Goal: Transaction & Acquisition: Purchase product/service

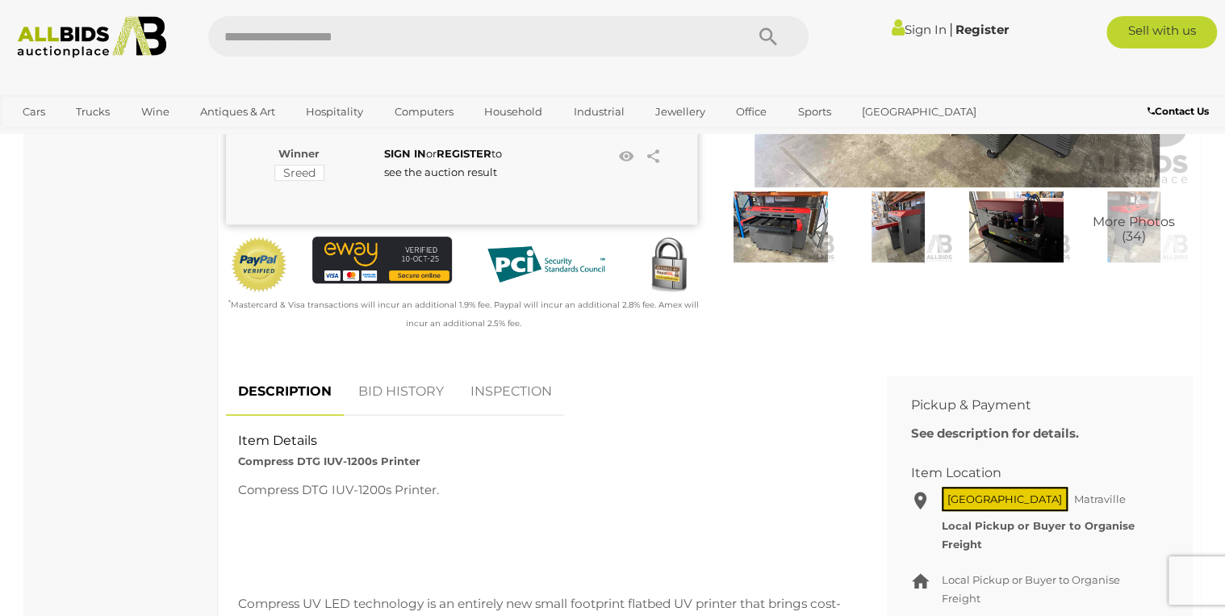
scroll to position [65, 0]
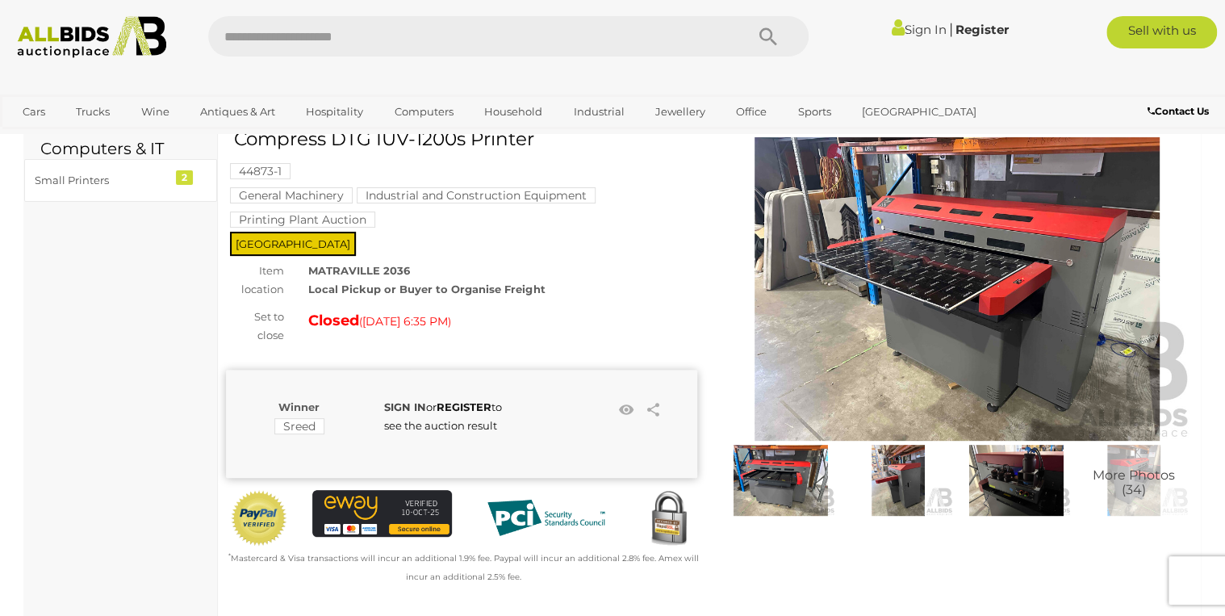
click at [396, 400] on strong "SIGN IN" at bounding box center [405, 406] width 42 height 13
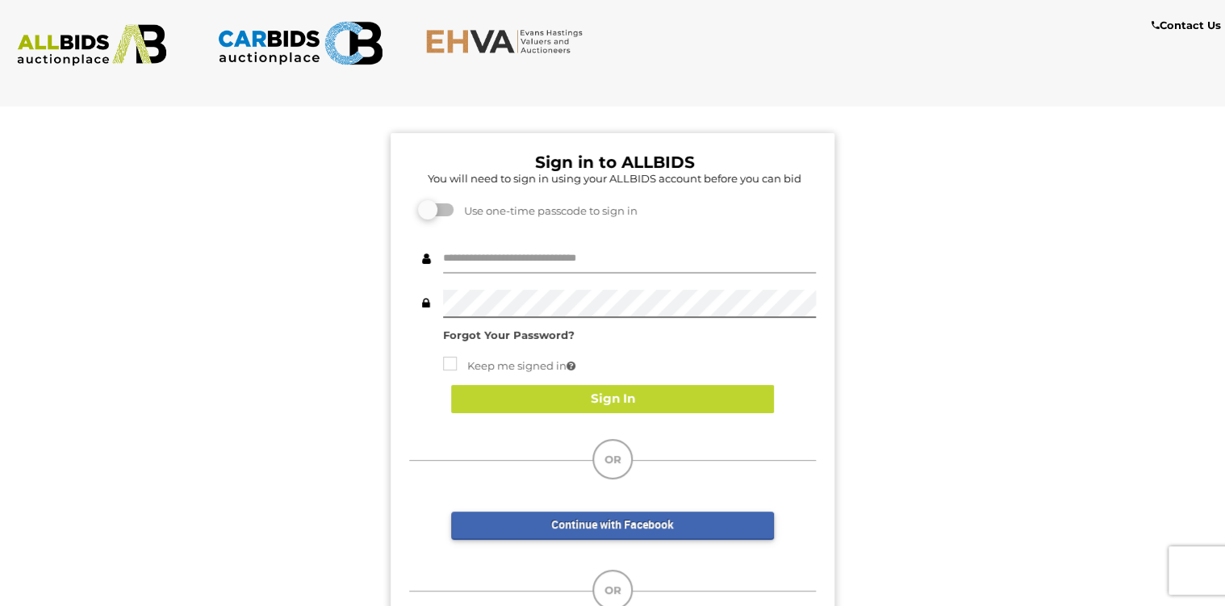
click at [617, 252] on input "text" at bounding box center [629, 259] width 373 height 28
type input "**********"
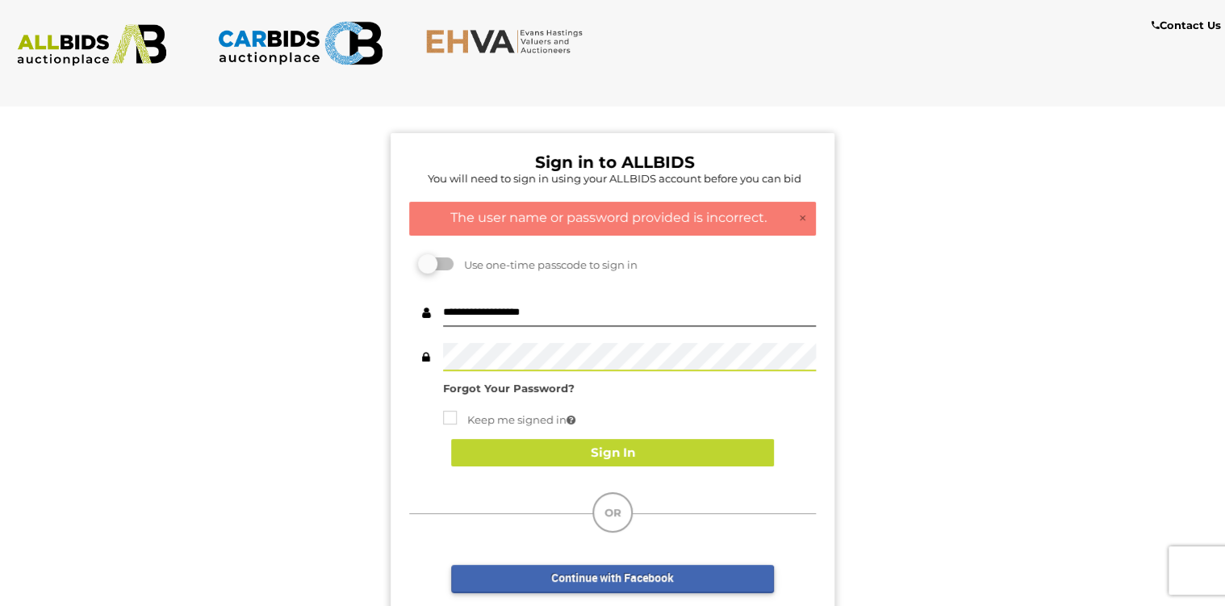
click at [352, 345] on div "Sign in to ALLBIDS You will need to sign in using your ALLBIDS account before y…" at bounding box center [612, 426] width 1249 height 658
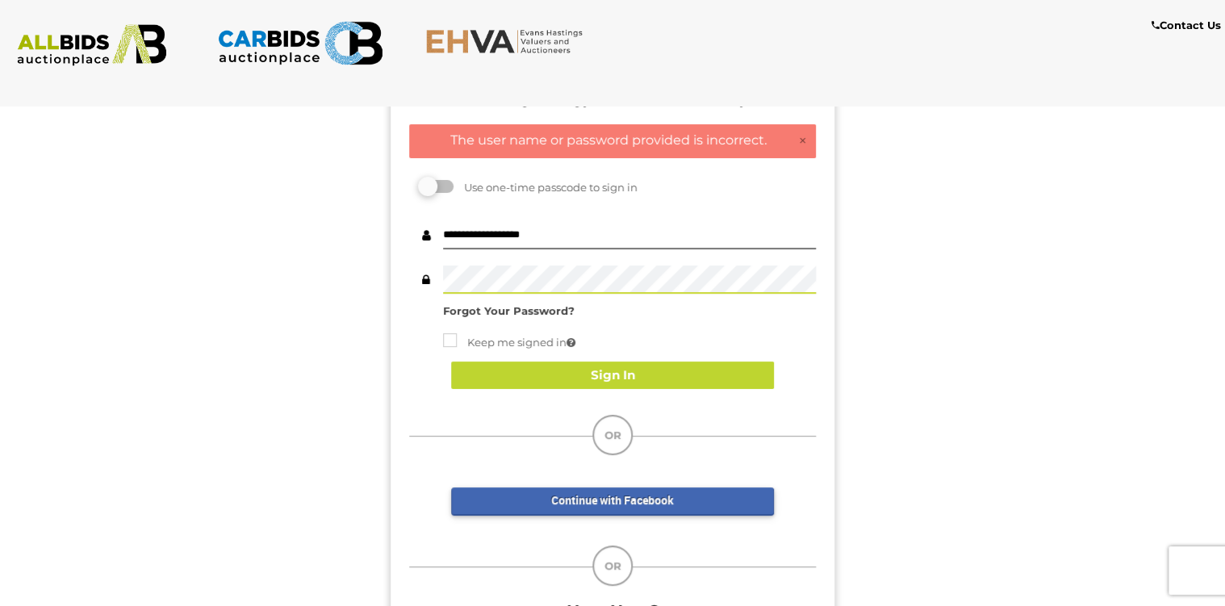
scroll to position [129, 0]
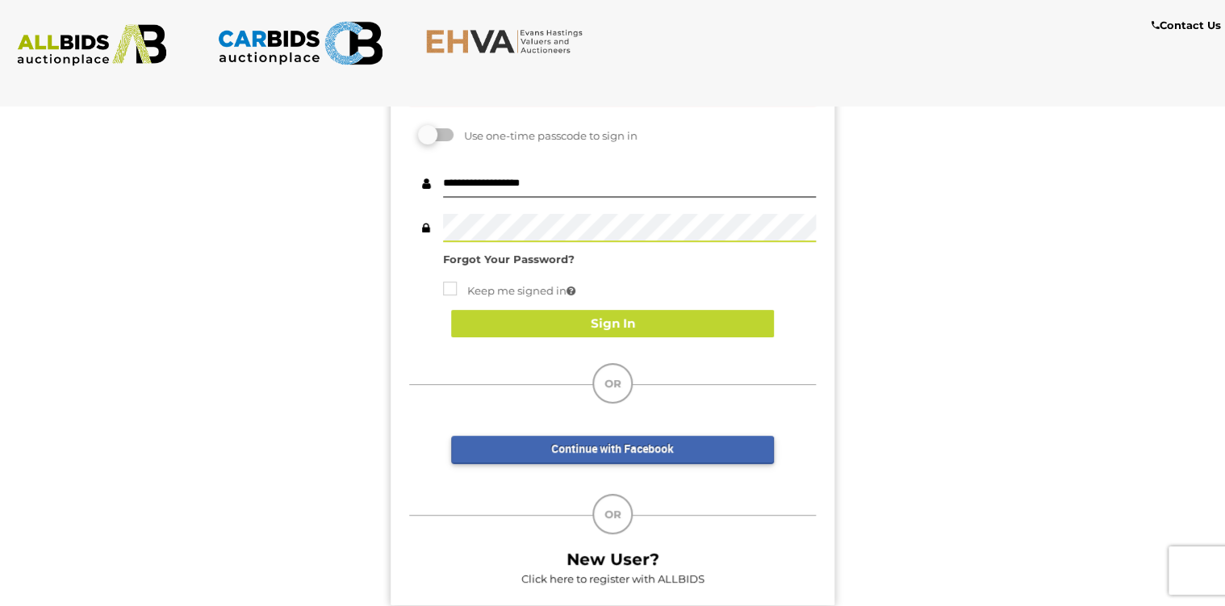
click at [341, 224] on div "Sign in to ALLBIDS You will need to sign in using your ALLBIDS account before y…" at bounding box center [612, 297] width 1249 height 658
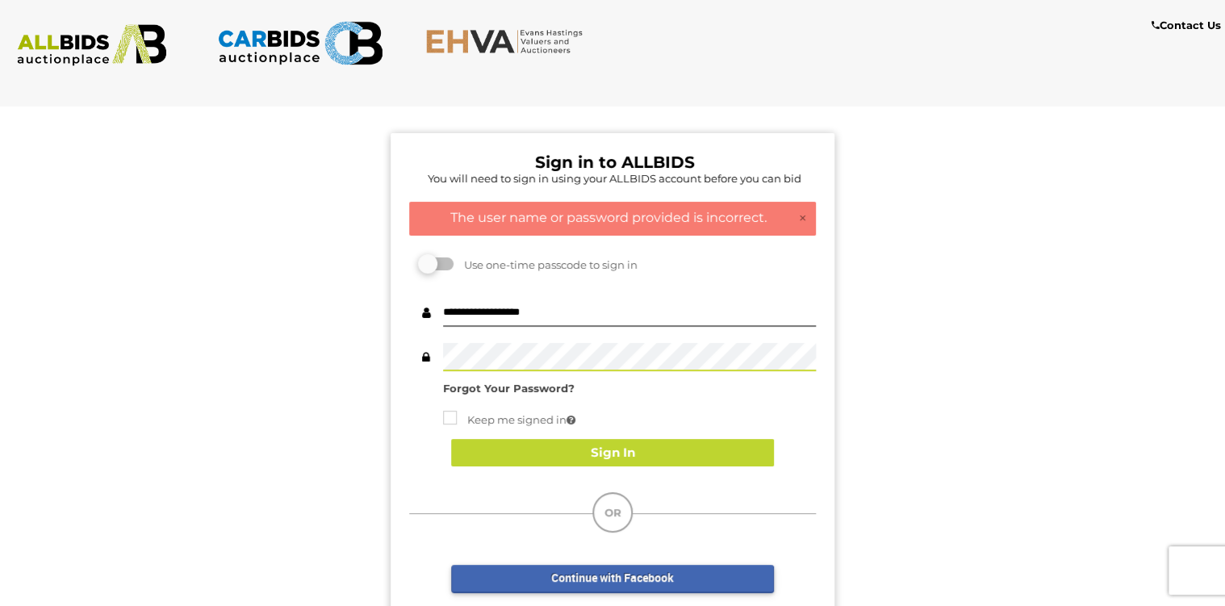
scroll to position [65, 0]
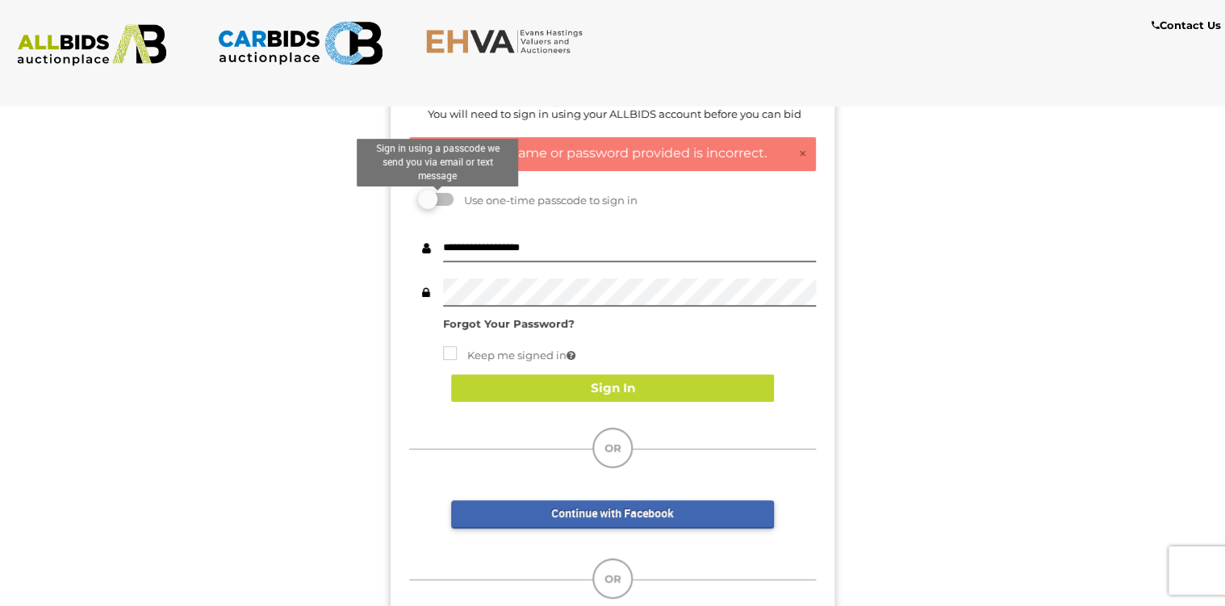
click at [433, 194] on label at bounding box center [437, 199] width 32 height 13
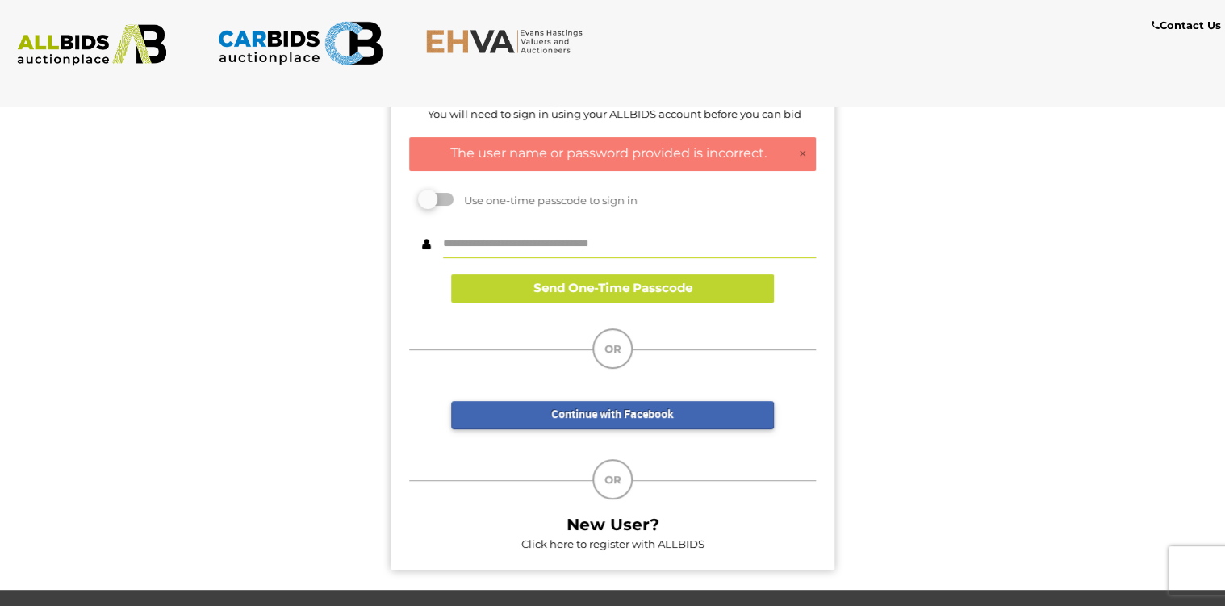
click at [512, 251] on input "text" at bounding box center [629, 244] width 373 height 28
click at [539, 240] on input "********" at bounding box center [629, 244] width 373 height 28
click at [617, 218] on div "******** Send One-Time Passcode Submit Passcode" at bounding box center [612, 268] width 407 height 101
click at [519, 244] on input "********" at bounding box center [629, 244] width 373 height 28
type input "**********"
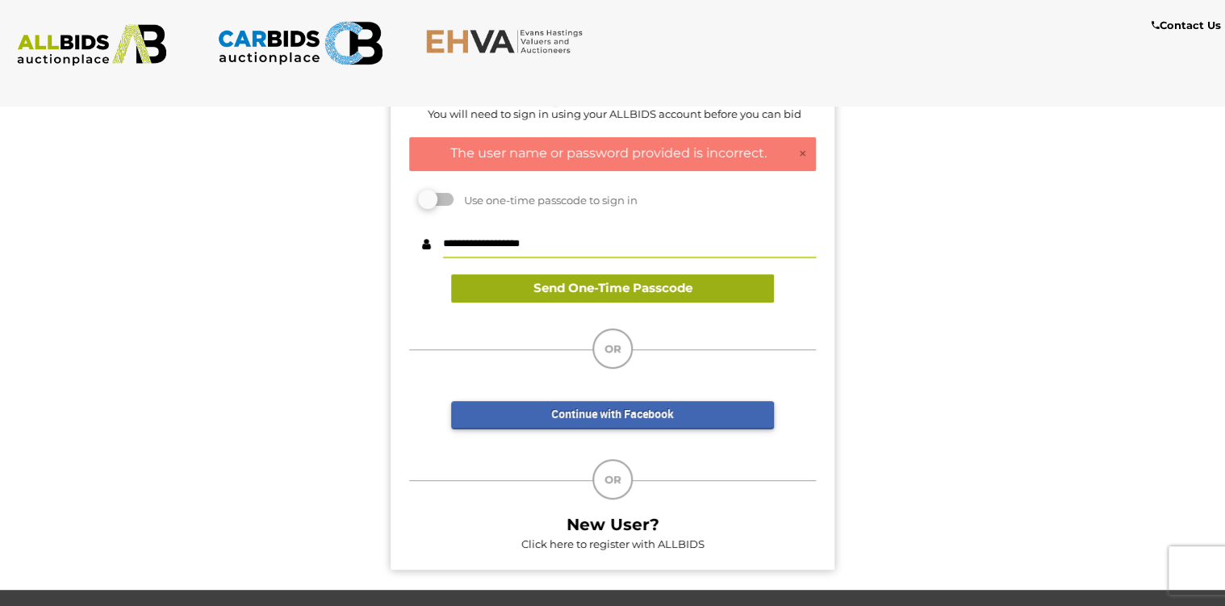
click at [539, 292] on button "Send One-Time Passcode" at bounding box center [612, 288] width 323 height 28
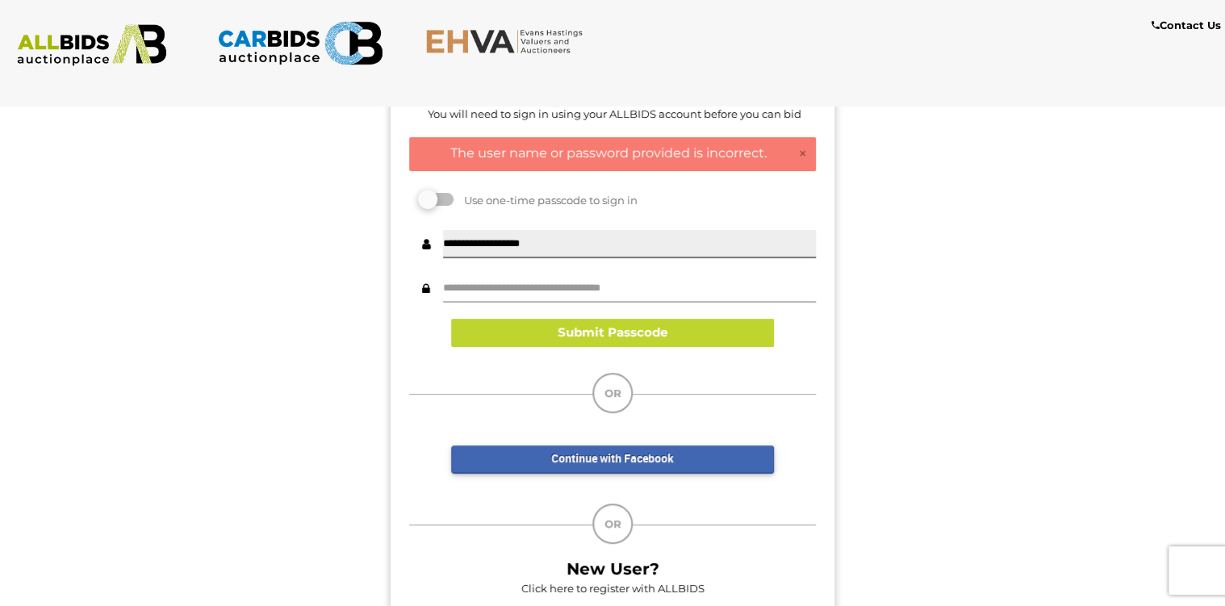
click at [539, 292] on input "text" at bounding box center [629, 288] width 373 height 28
type input "******"
click at [547, 351] on div "**********" at bounding box center [612, 290] width 407 height 145
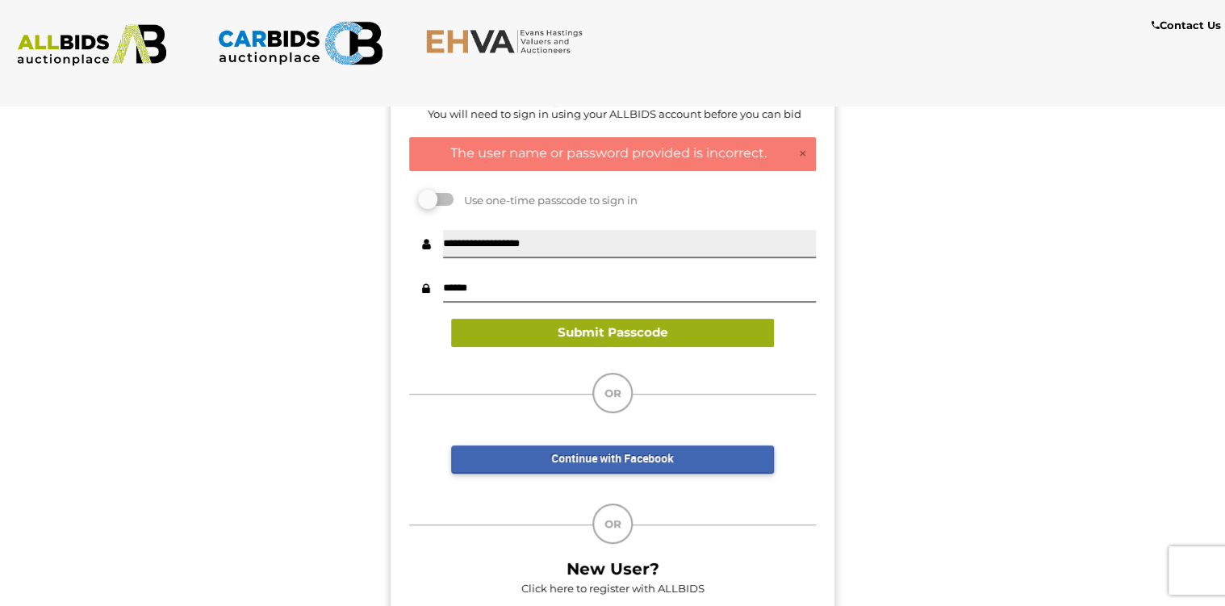
click at [550, 341] on button "Submit Passcode" at bounding box center [612, 333] width 323 height 28
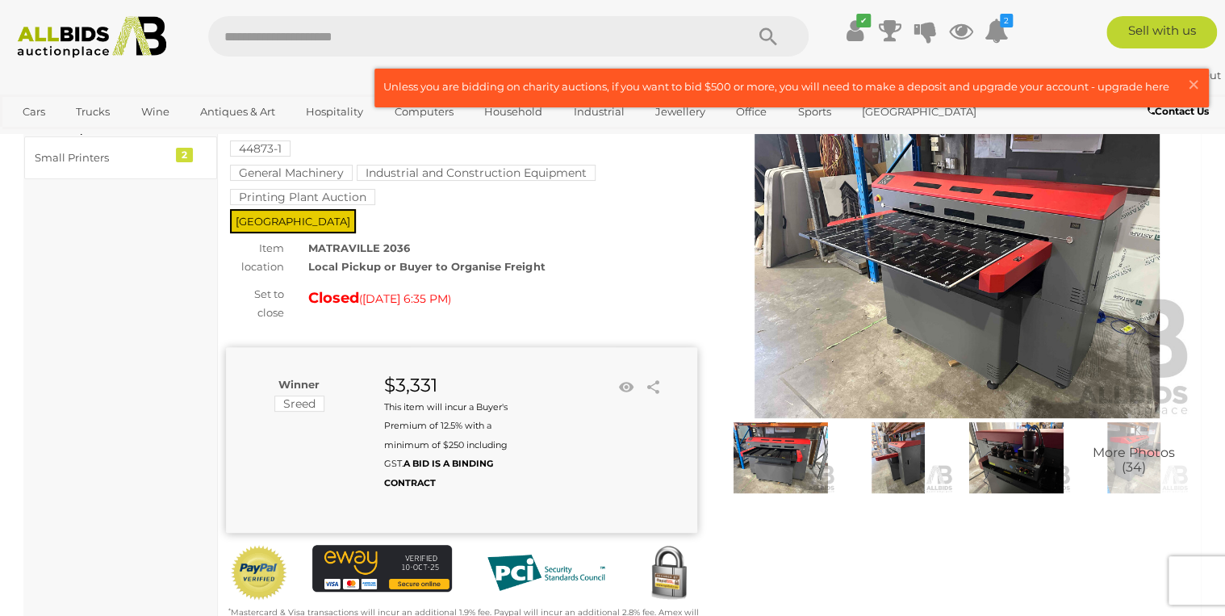
scroll to position [65, 0]
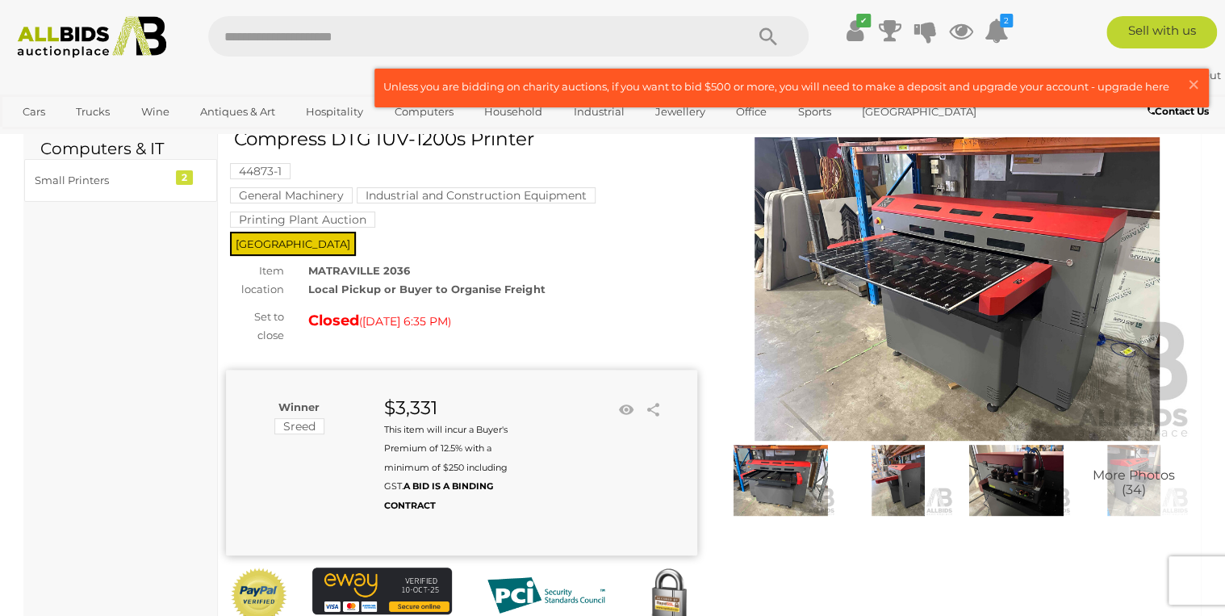
click at [792, 500] on img at bounding box center [780, 480] width 110 height 71
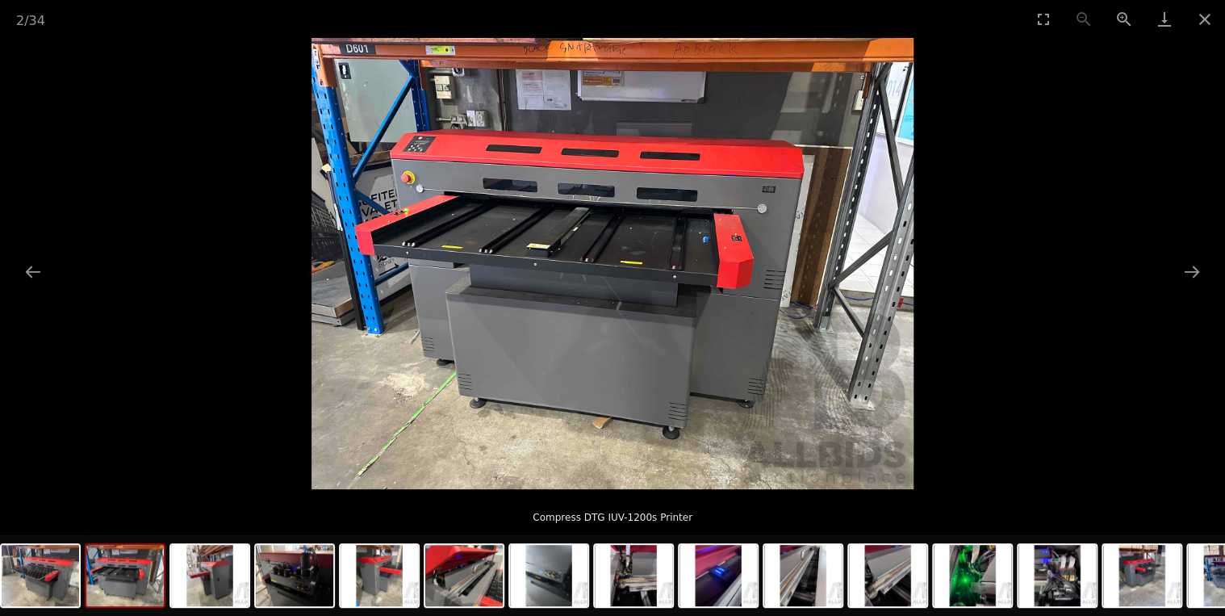
click at [888, 491] on div "2 / 34 Compress DTG IUV-1200s Printer" at bounding box center [612, 308] width 1225 height 616
click at [878, 586] on img at bounding box center [887, 575] width 77 height 61
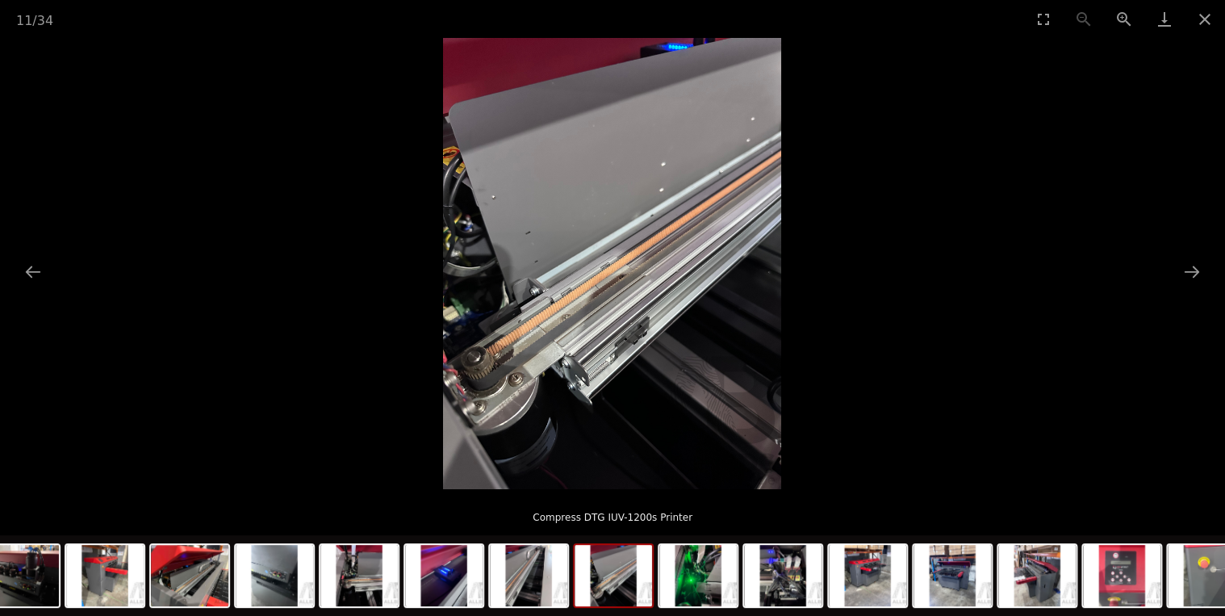
click at [656, 582] on div at bounding box center [1166, 577] width 2881 height 85
click at [684, 575] on img at bounding box center [697, 575] width 77 height 61
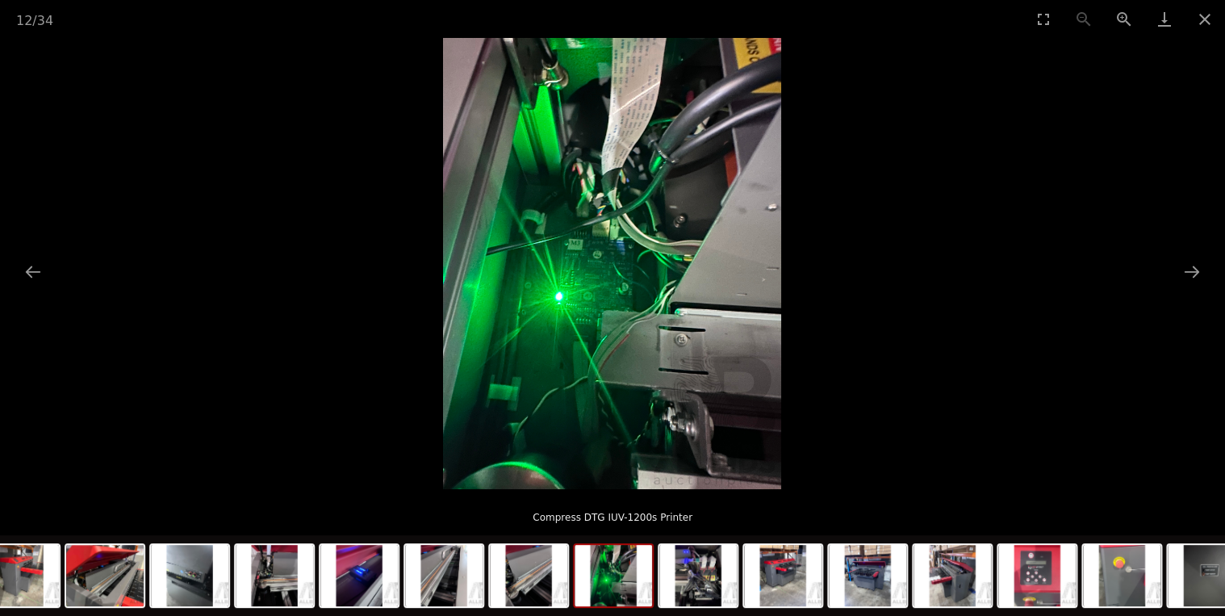
click at [617, 588] on img at bounding box center [613, 575] width 77 height 61
click at [558, 585] on img at bounding box center [528, 575] width 77 height 61
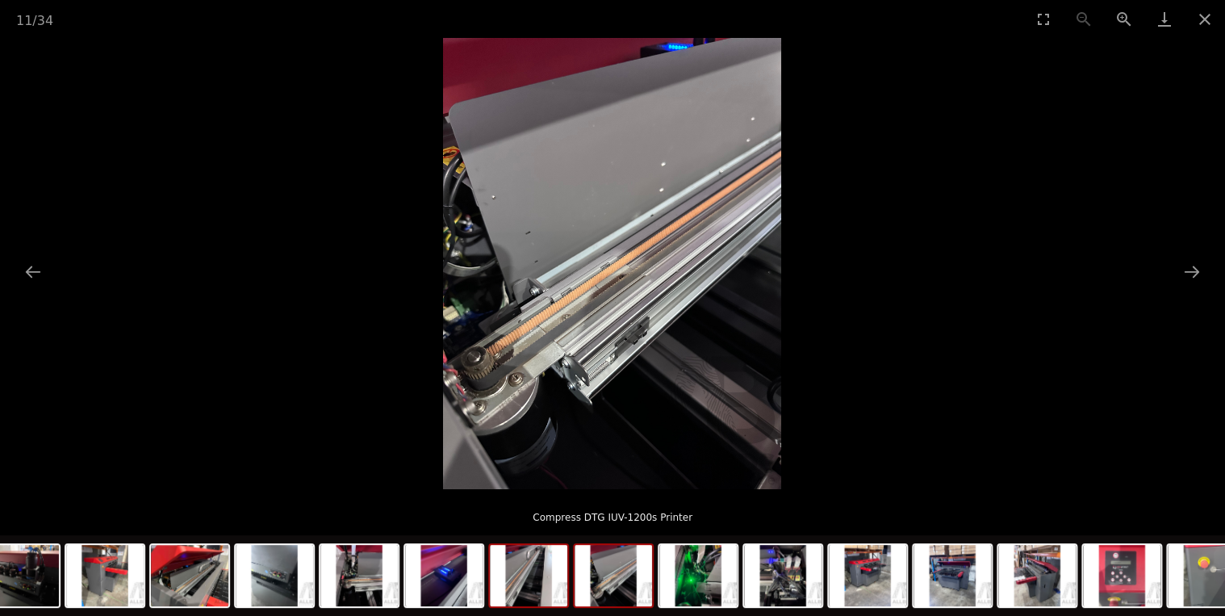
click at [529, 583] on img at bounding box center [528, 575] width 77 height 61
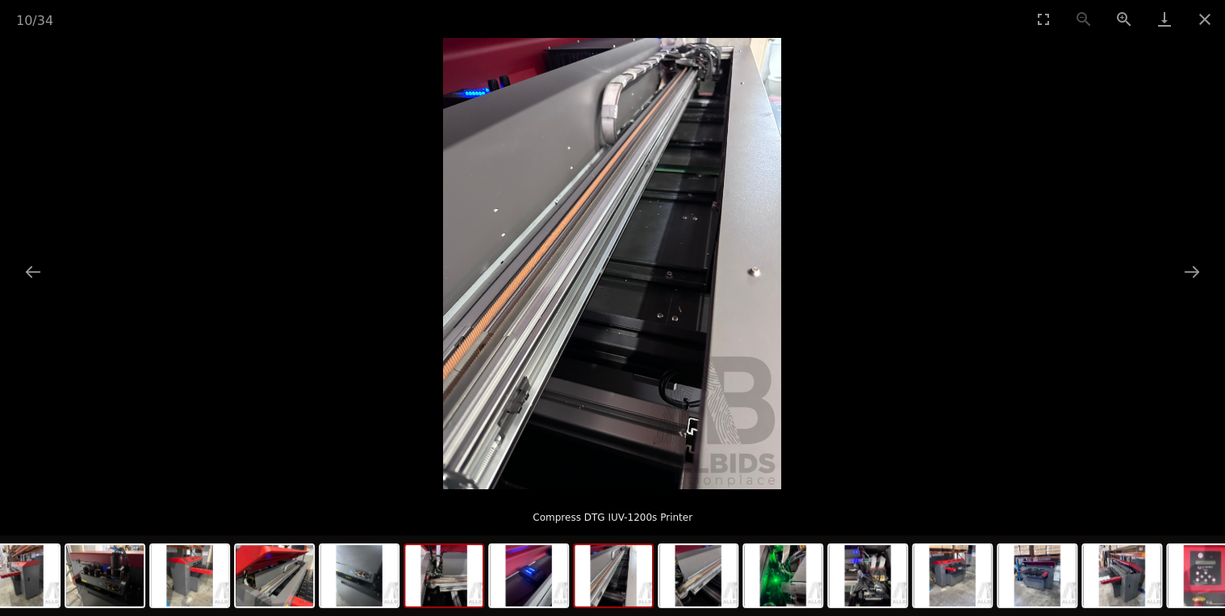
click at [472, 581] on img at bounding box center [443, 575] width 77 height 61
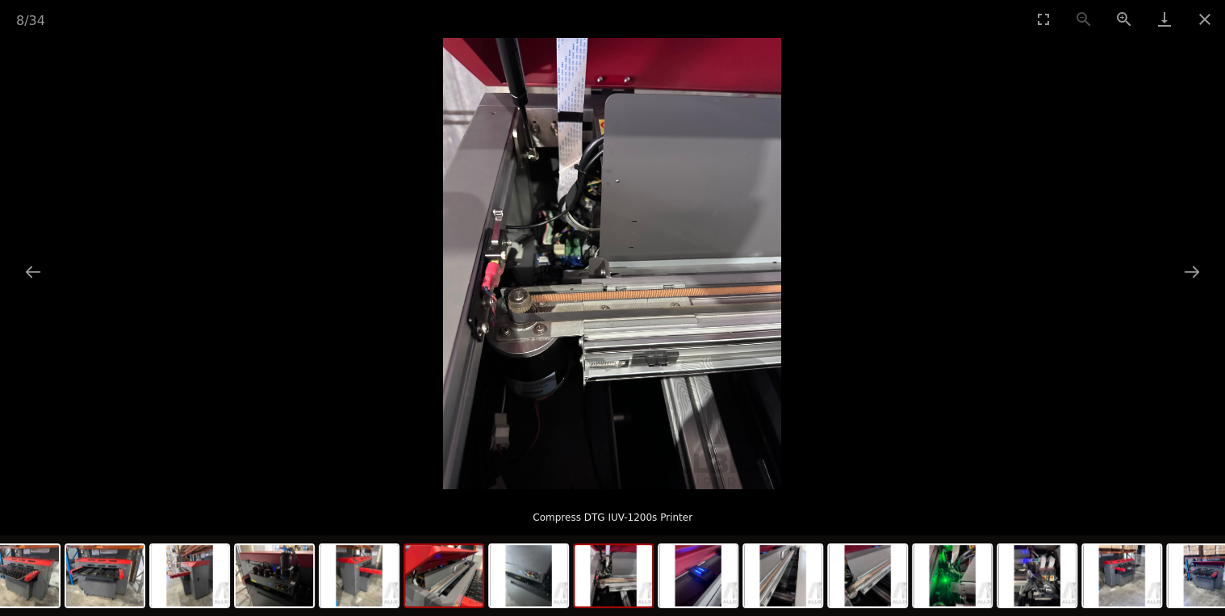
click at [440, 576] on img at bounding box center [443, 575] width 77 height 61
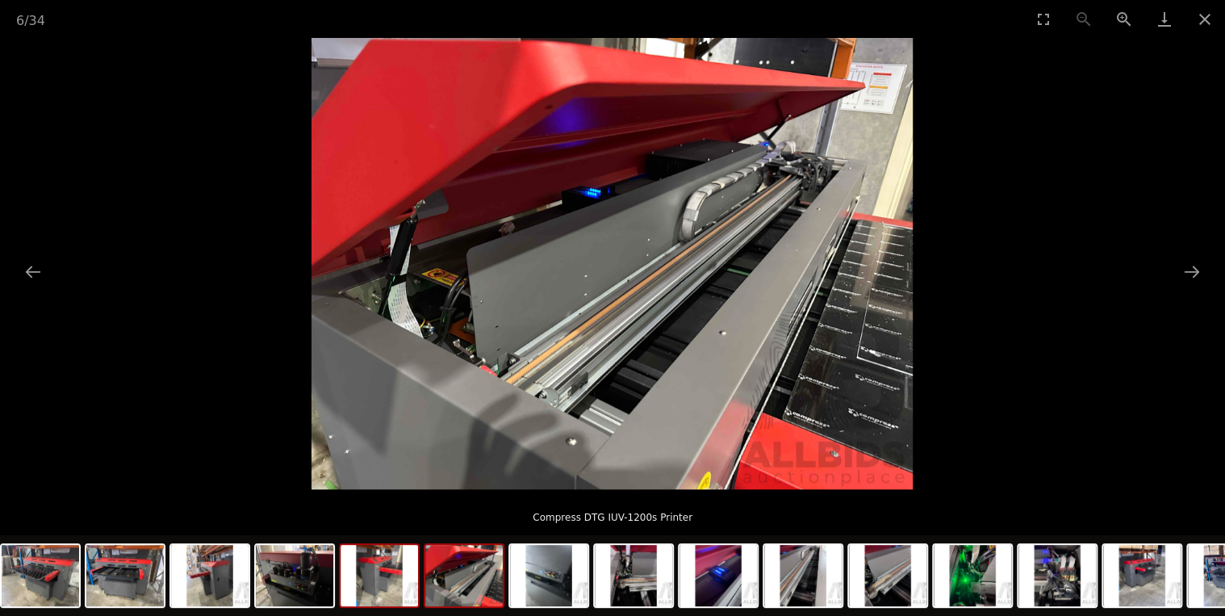
click at [391, 575] on img at bounding box center [379, 575] width 77 height 61
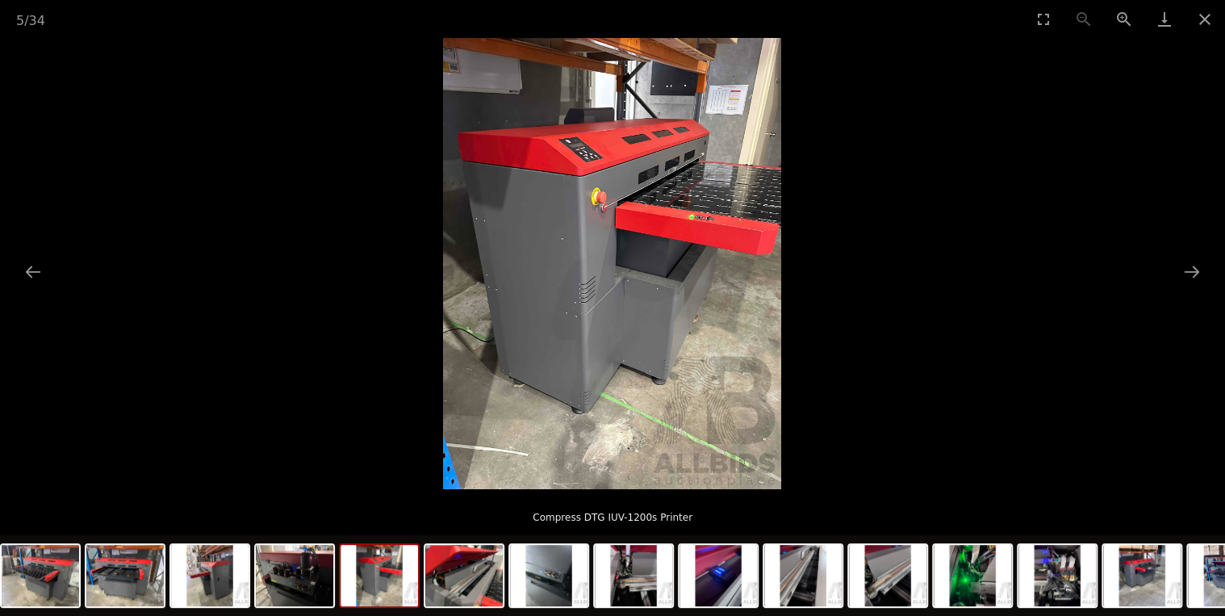
click at [362, 572] on img at bounding box center [379, 575] width 77 height 61
click at [373, 568] on img at bounding box center [379, 575] width 77 height 61
click at [316, 575] on img at bounding box center [294, 575] width 77 height 61
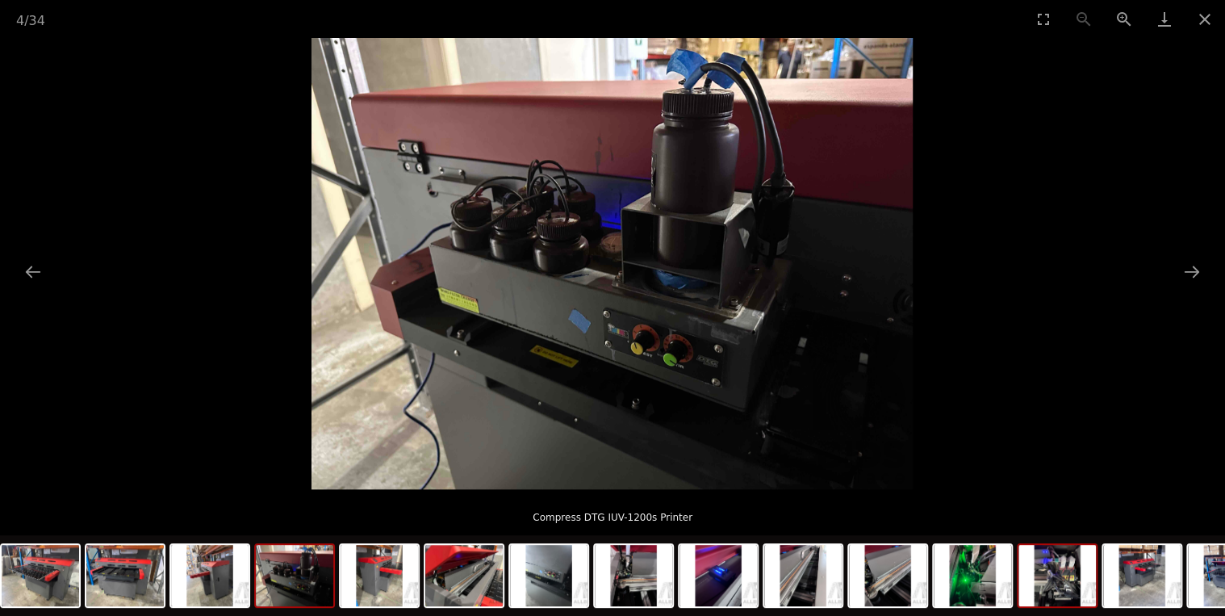
click at [1074, 565] on img at bounding box center [1056, 575] width 77 height 61
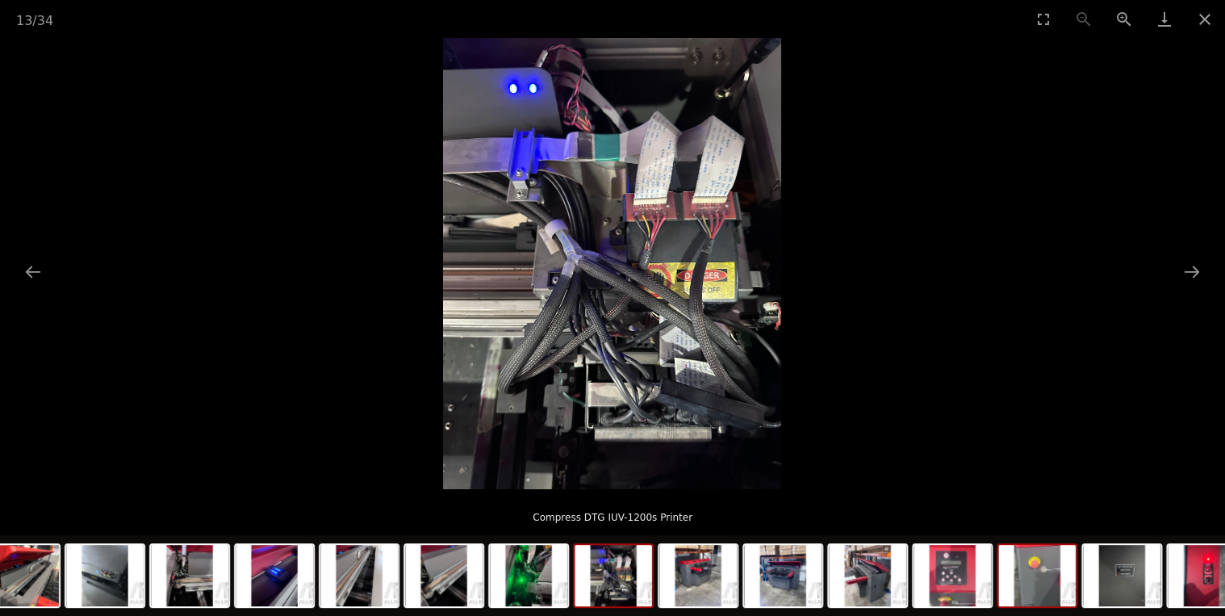
click at [1027, 573] on img at bounding box center [1036, 575] width 77 height 61
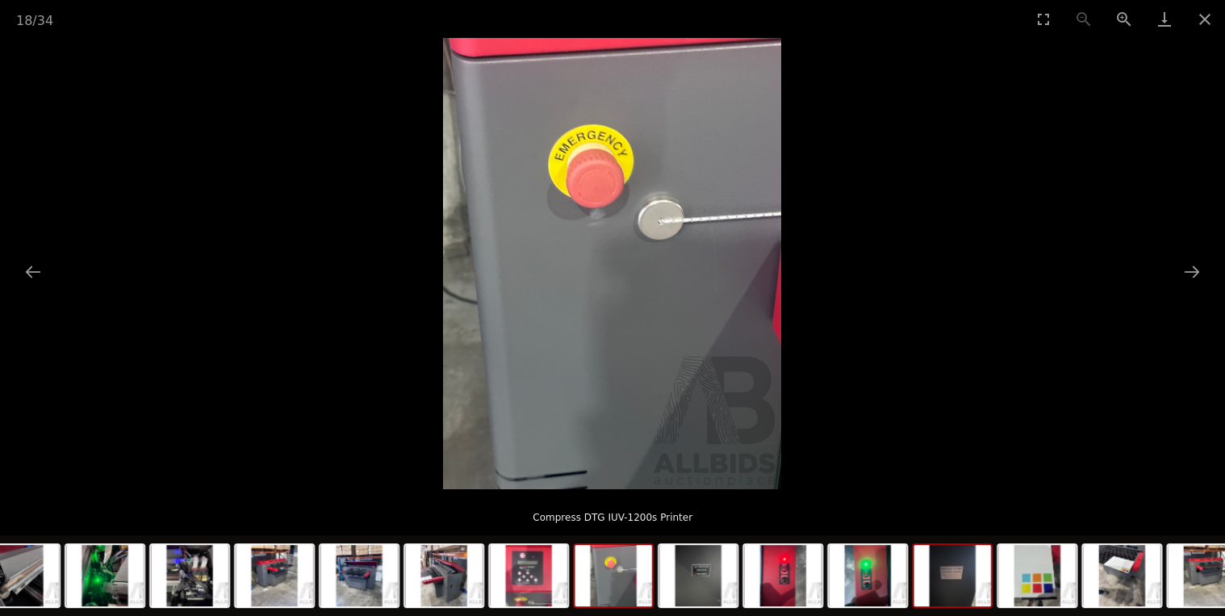
click at [947, 575] on img at bounding box center [951, 575] width 77 height 61
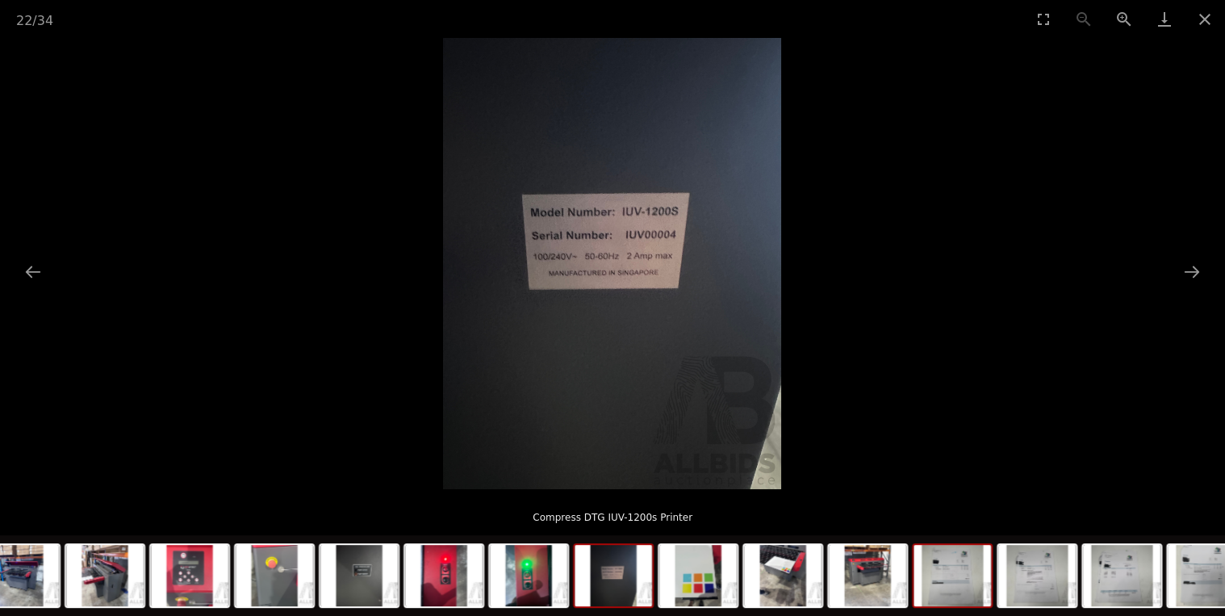
click at [936, 580] on img at bounding box center [951, 575] width 77 height 61
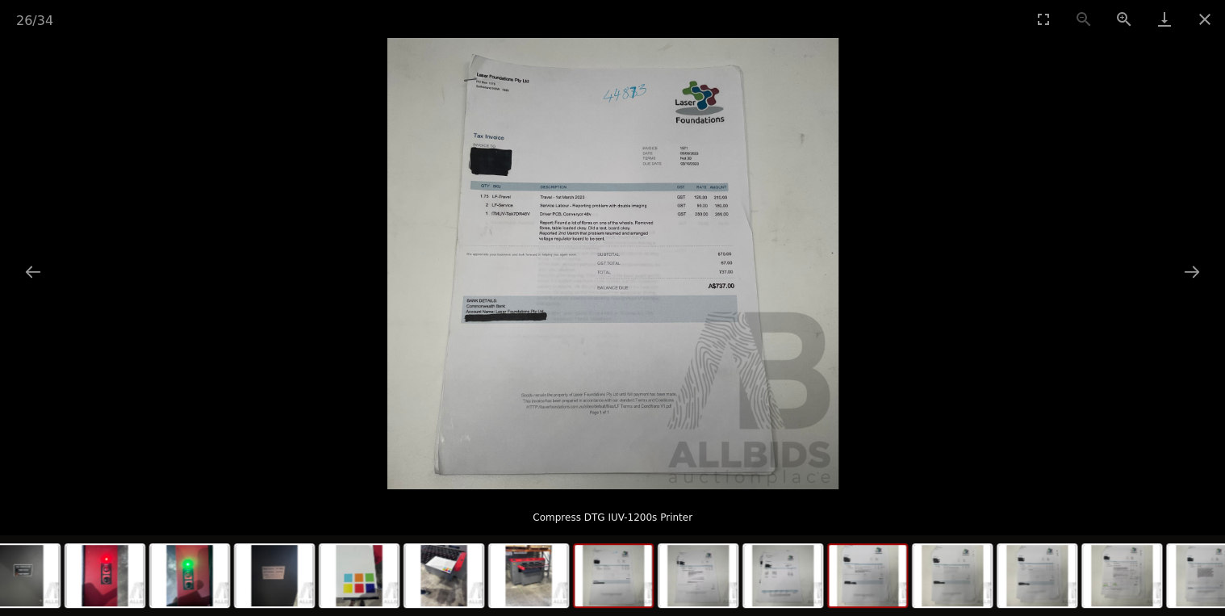
click at [902, 582] on img at bounding box center [867, 575] width 77 height 61
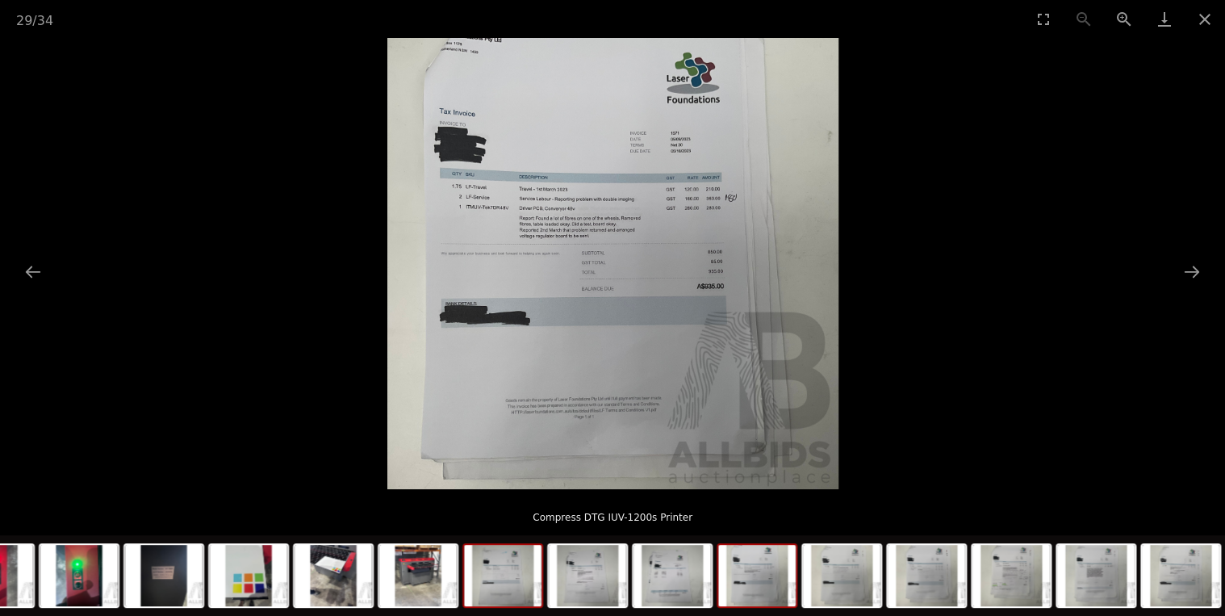
click at [504, 568] on img at bounding box center [502, 575] width 77 height 61
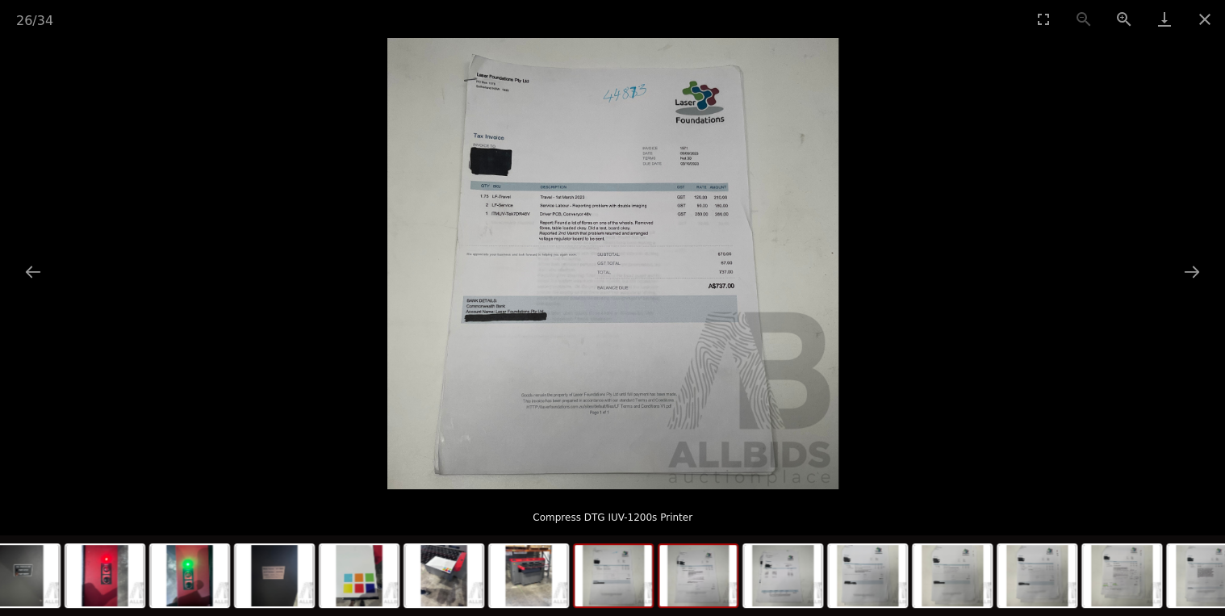
click at [690, 571] on img at bounding box center [697, 575] width 77 height 61
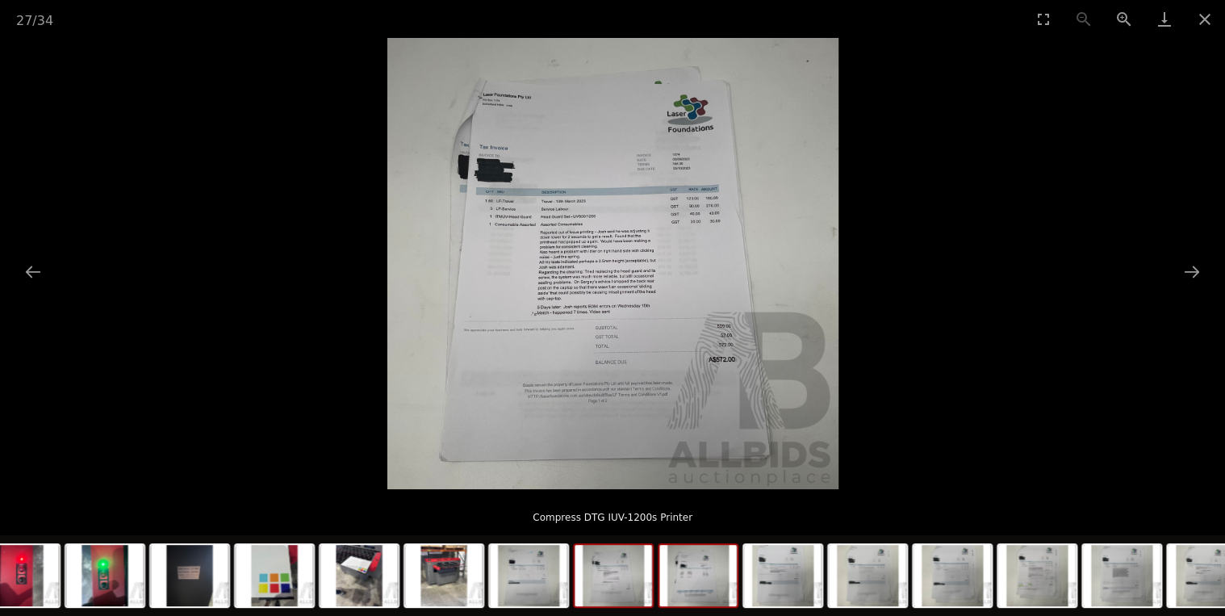
click at [694, 571] on img at bounding box center [697, 575] width 77 height 61
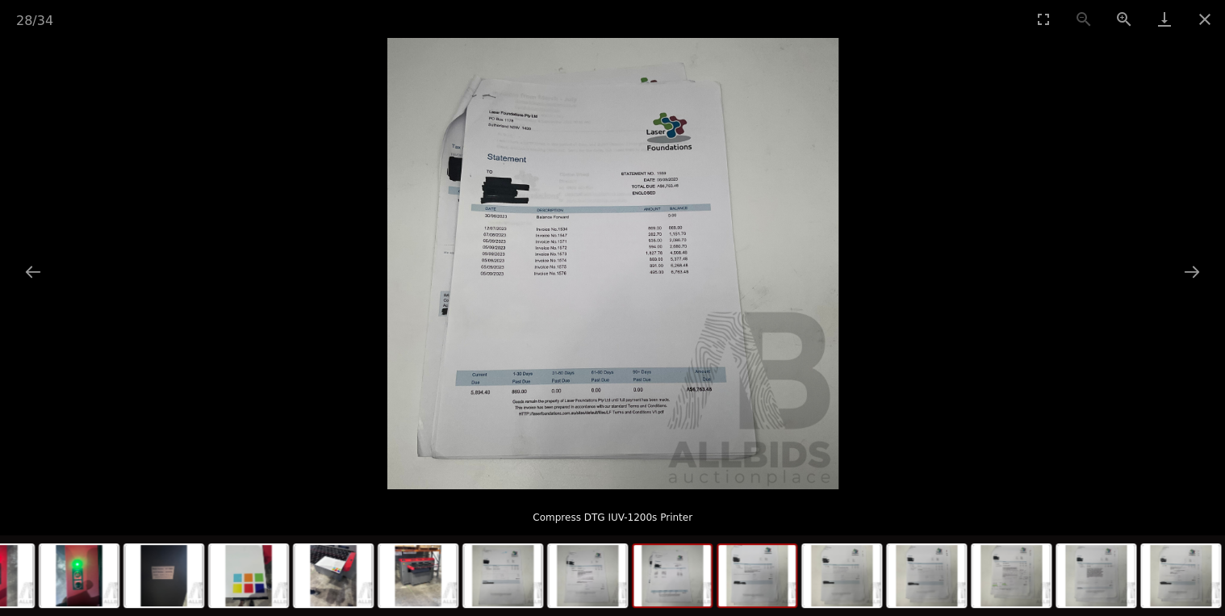
click at [767, 578] on img at bounding box center [756, 575] width 77 height 61
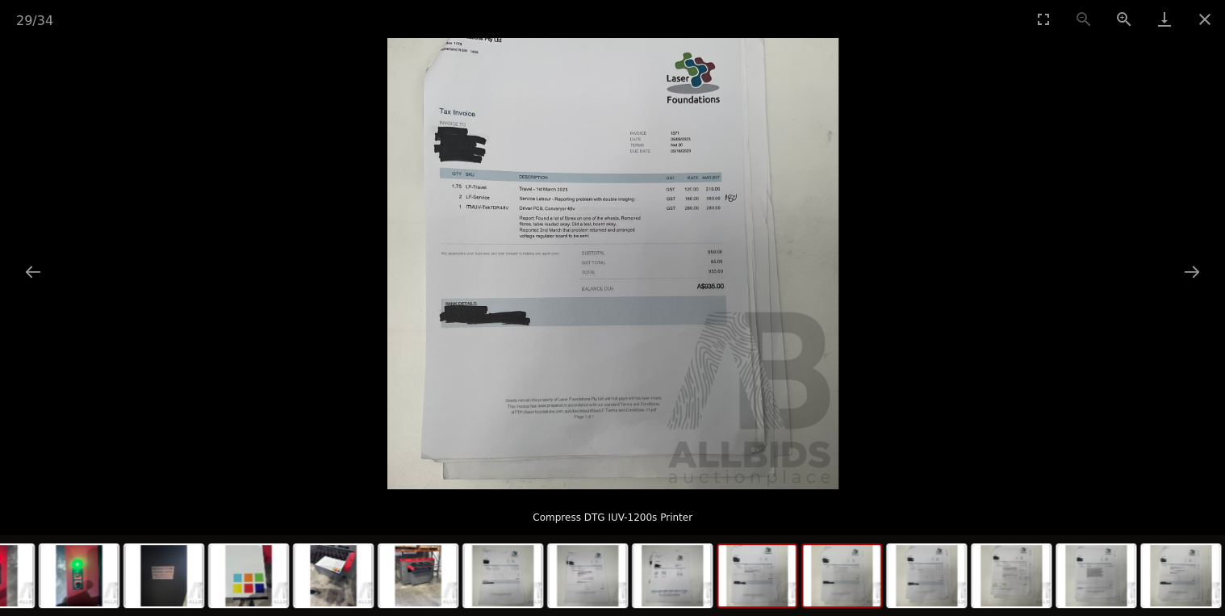
click at [847, 565] on img at bounding box center [841, 575] width 77 height 61
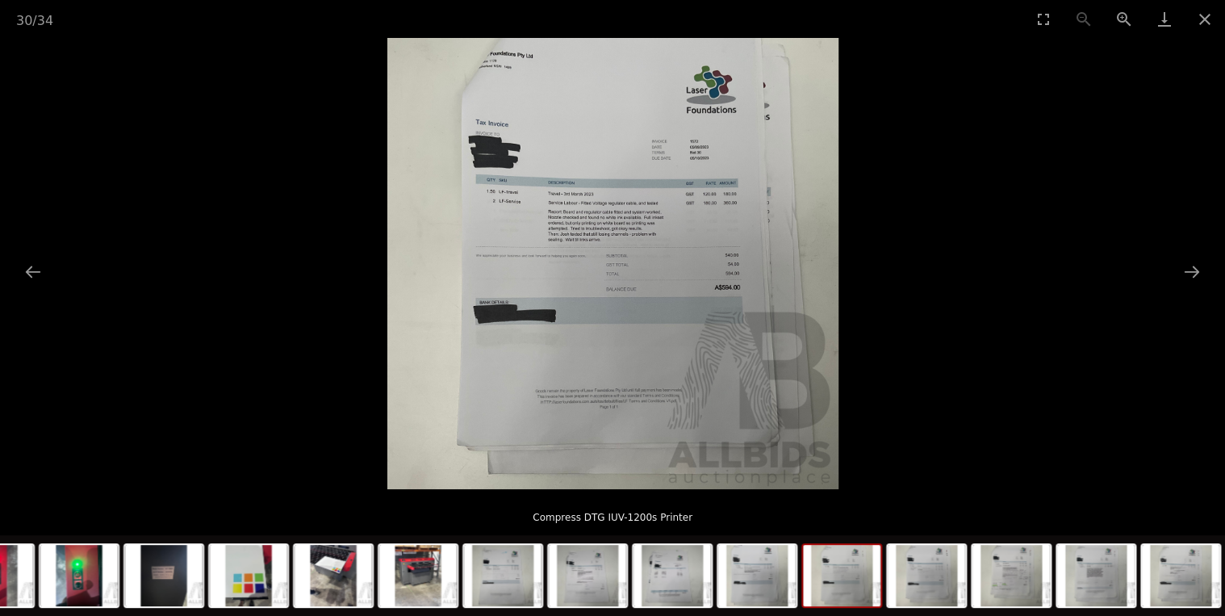
click at [855, 564] on img at bounding box center [841, 575] width 77 height 61
click at [921, 562] on img at bounding box center [926, 575] width 77 height 61
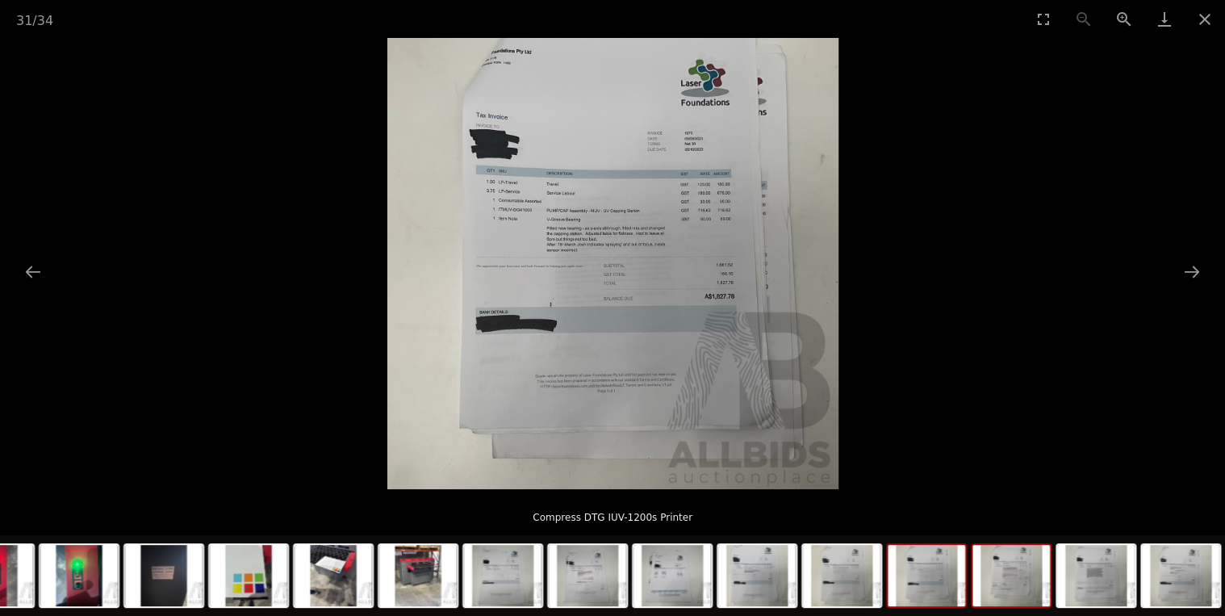
click at [986, 566] on img at bounding box center [1010, 575] width 77 height 61
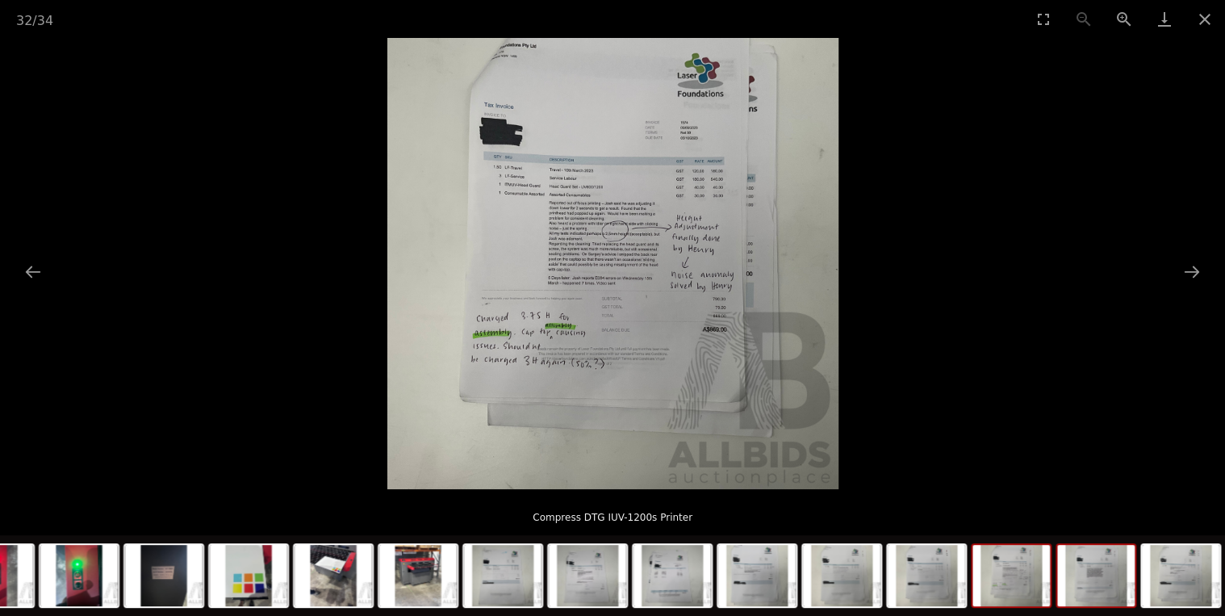
click at [1102, 574] on img at bounding box center [1095, 575] width 77 height 61
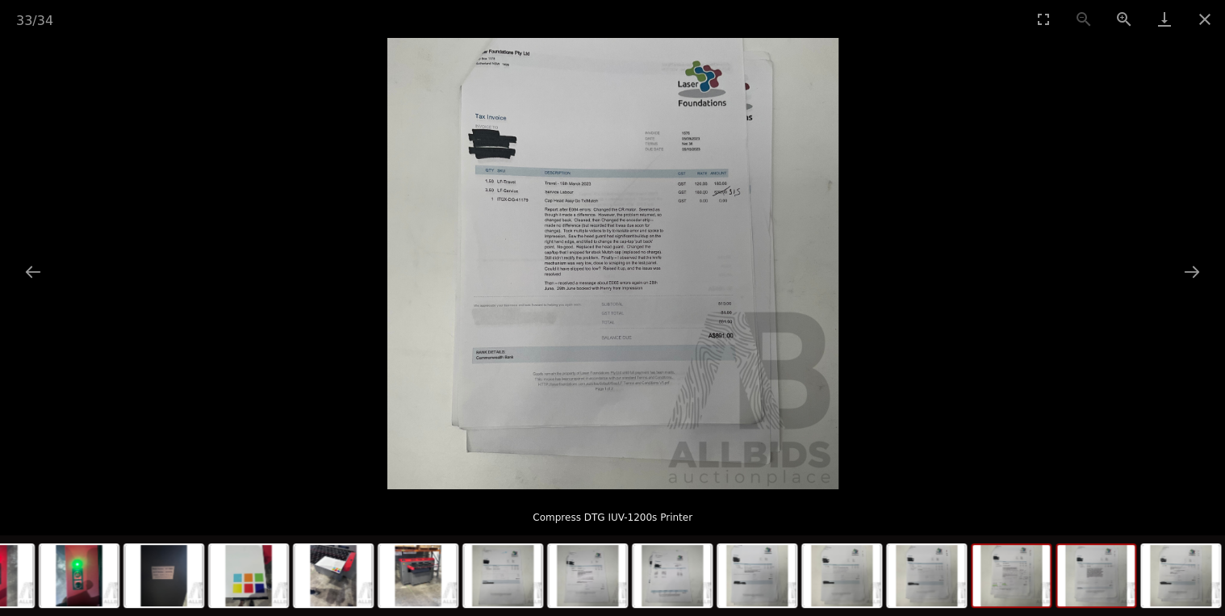
click at [1008, 583] on img at bounding box center [1010, 575] width 77 height 61
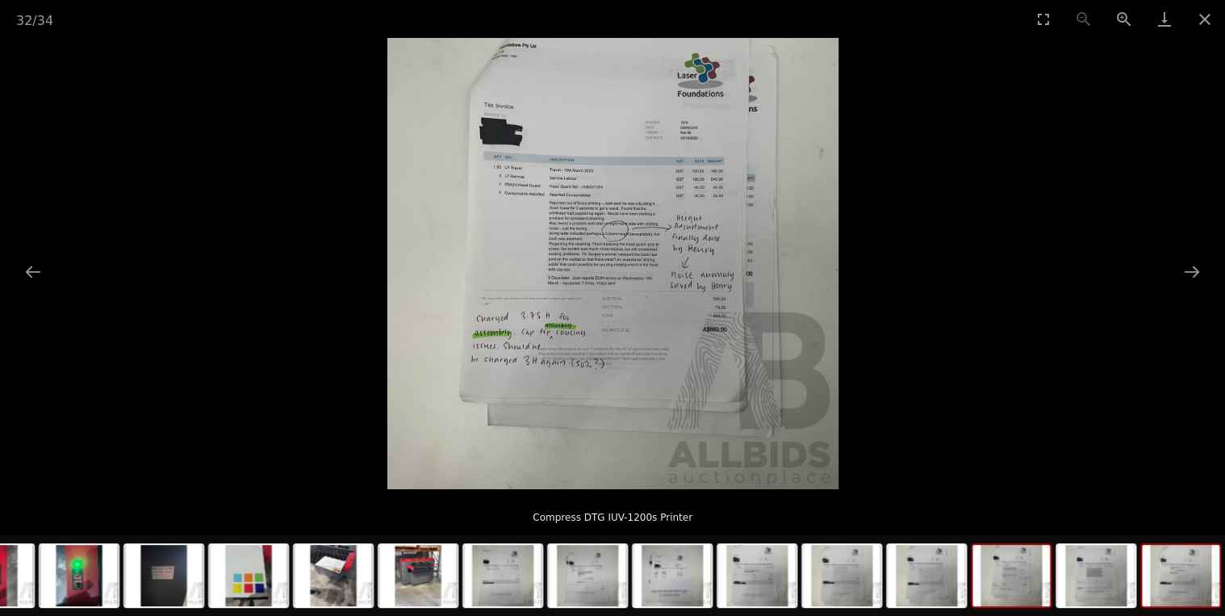
click at [1152, 577] on img at bounding box center [1180, 575] width 77 height 61
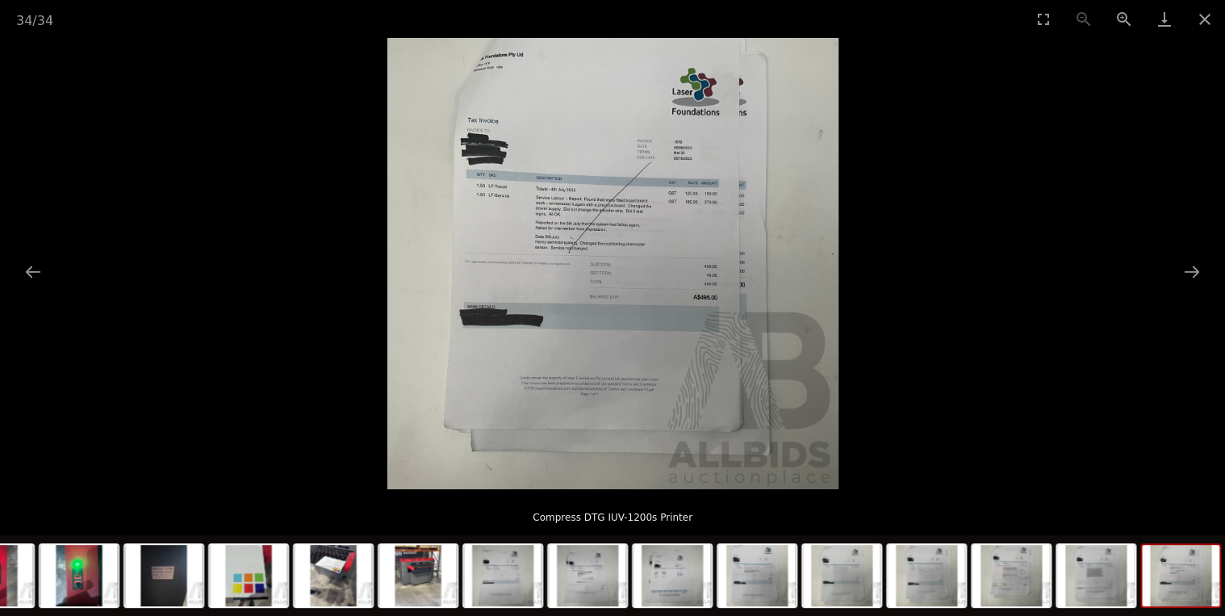
click at [1202, 571] on img at bounding box center [1180, 575] width 77 height 61
click at [1098, 587] on img at bounding box center [1095, 575] width 77 height 61
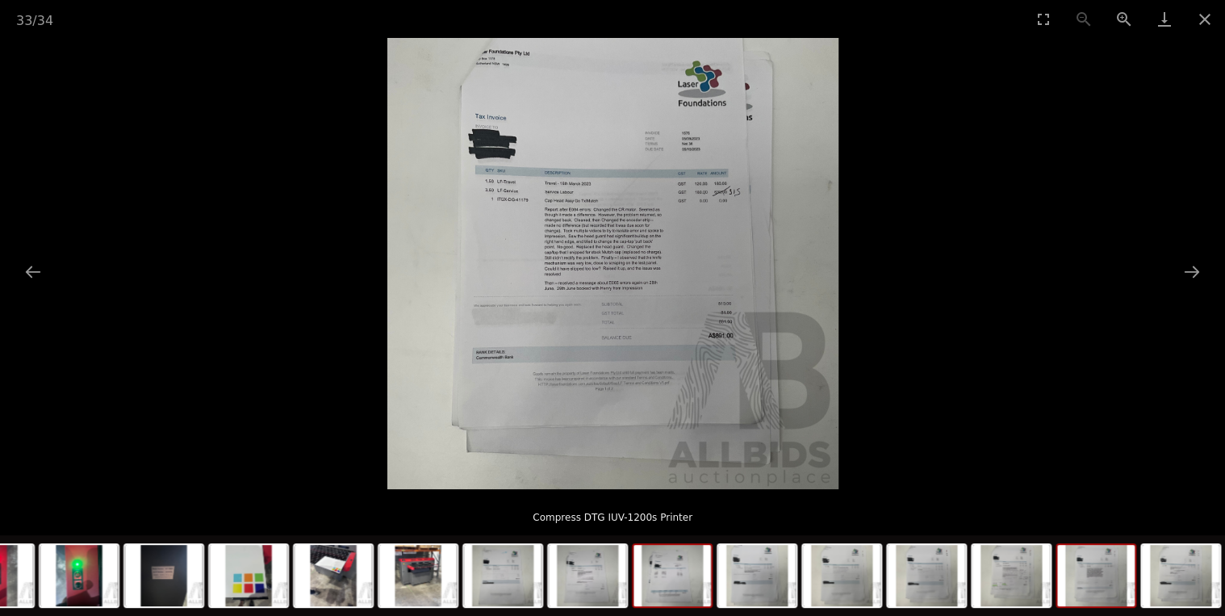
click at [662, 594] on img at bounding box center [671, 575] width 77 height 61
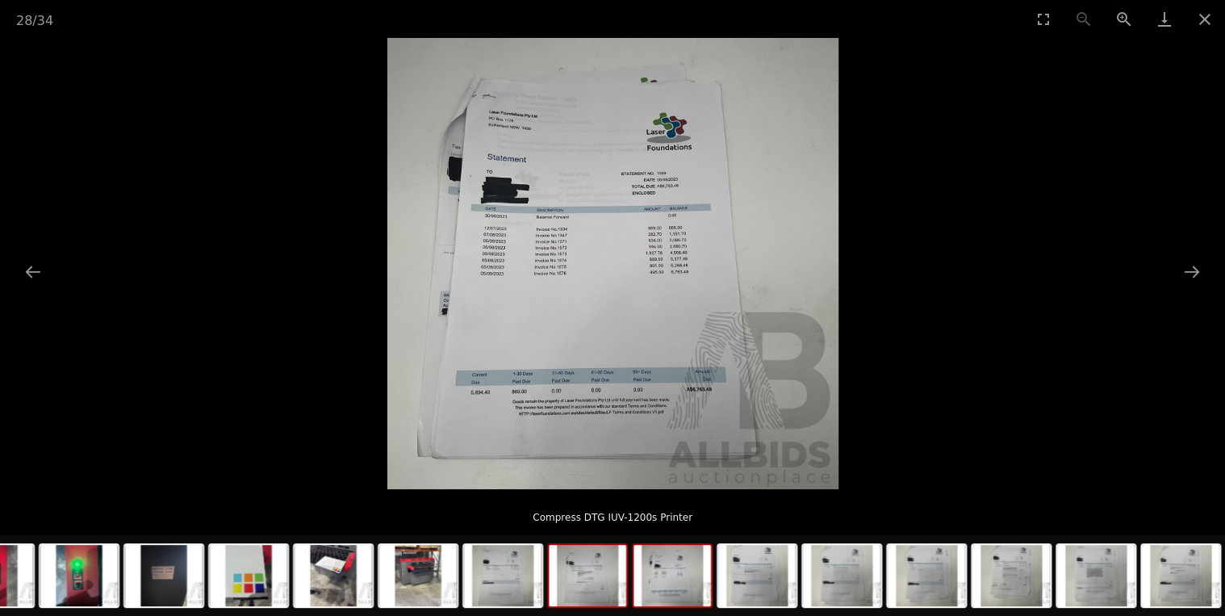
click at [596, 571] on img at bounding box center [587, 575] width 77 height 61
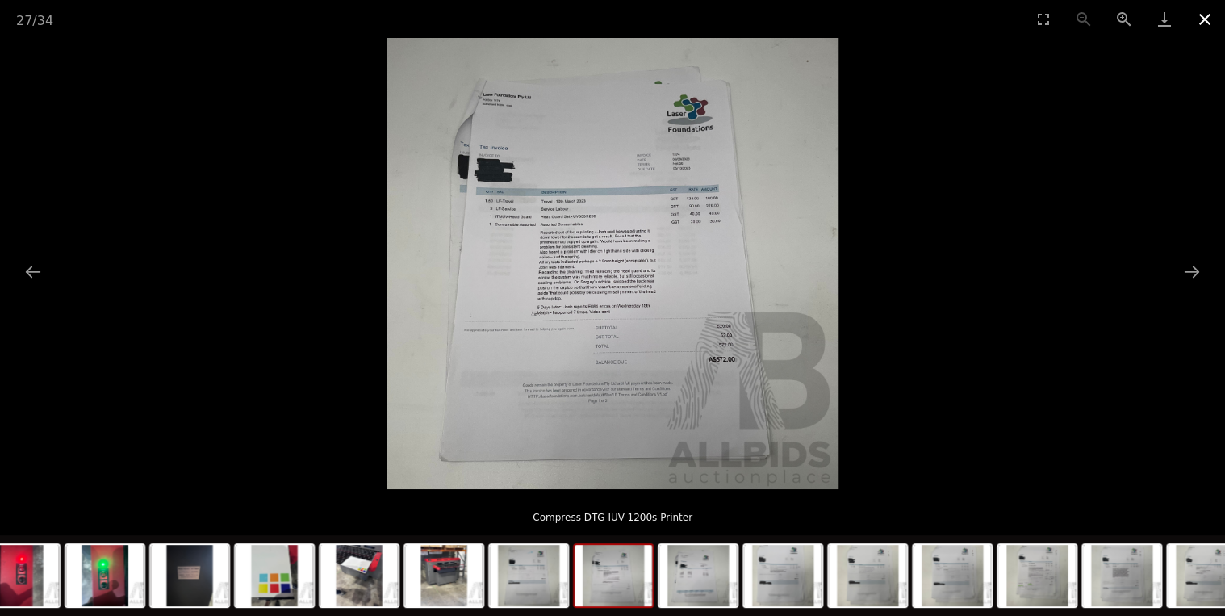
click at [1207, 26] on button "Close gallery" at bounding box center [1205, 19] width 40 height 38
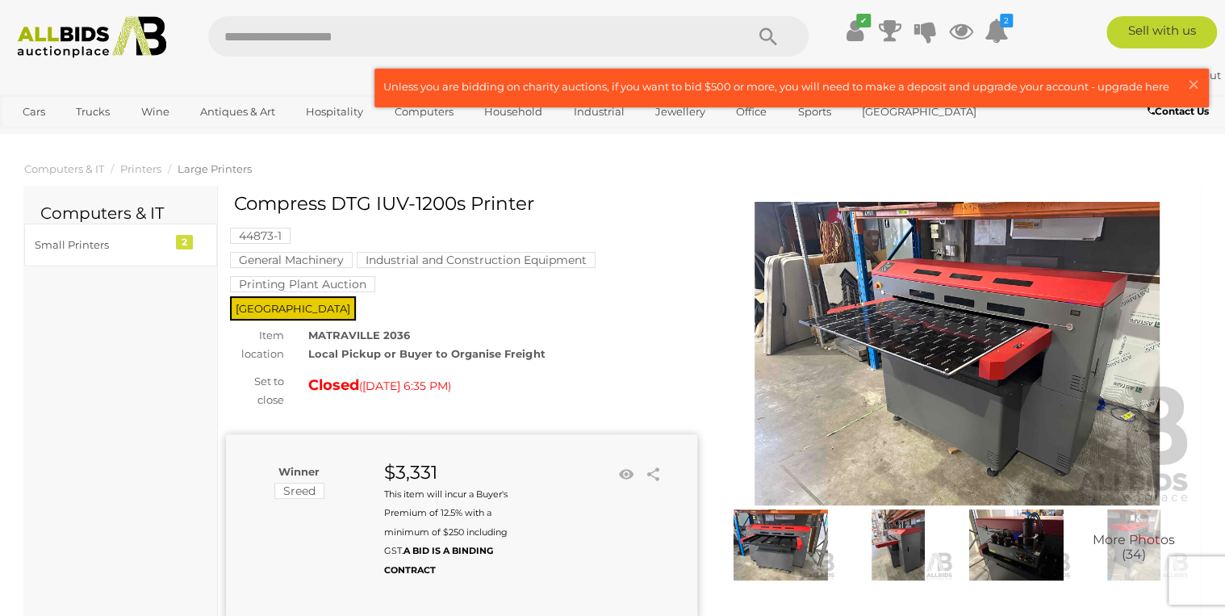
scroll to position [65, 0]
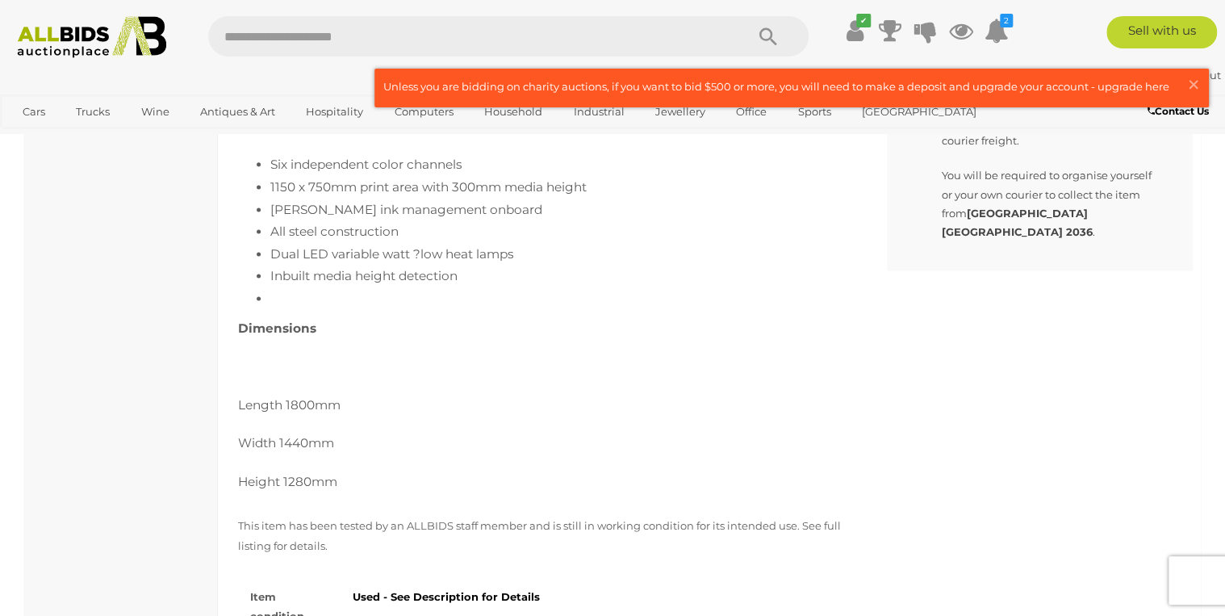
scroll to position [904, 0]
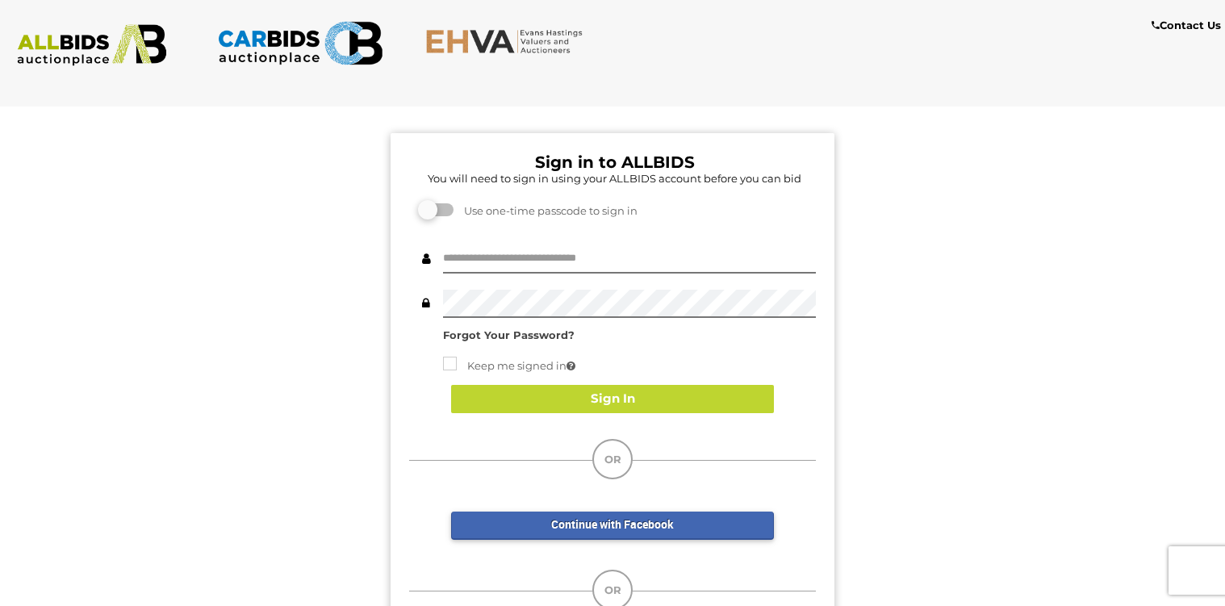
scroll to position [65, 0]
